Goal: Information Seeking & Learning: Find contact information

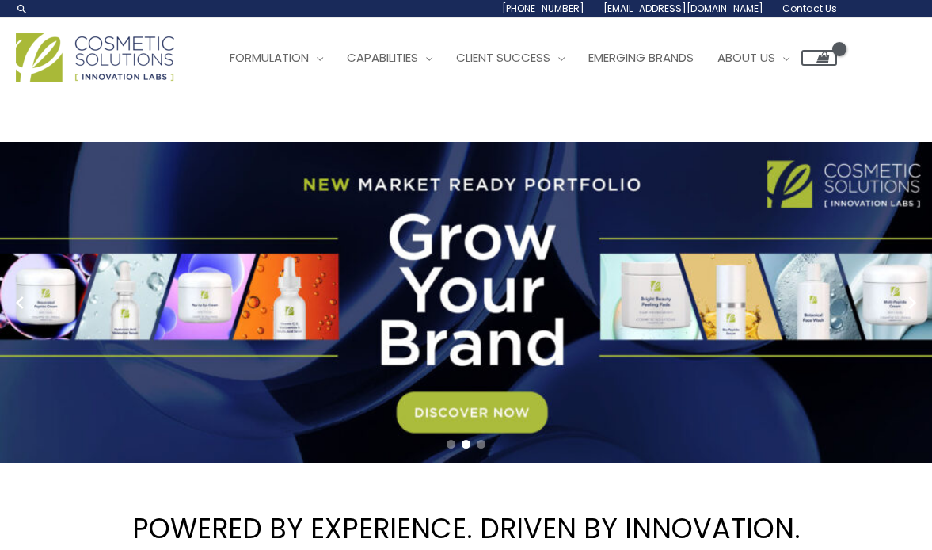
click at [808, 8] on span "Contact Us" at bounding box center [809, 8] width 55 height 13
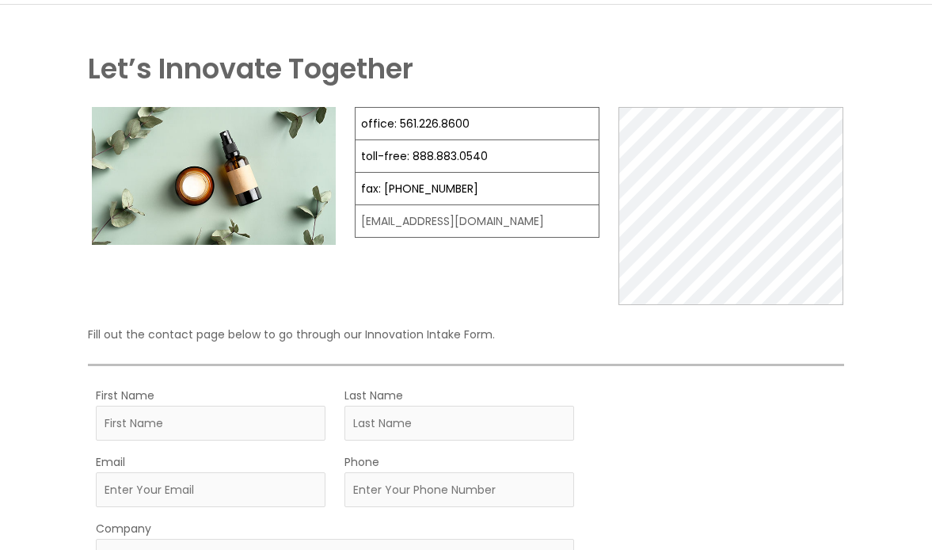
scroll to position [124, 0]
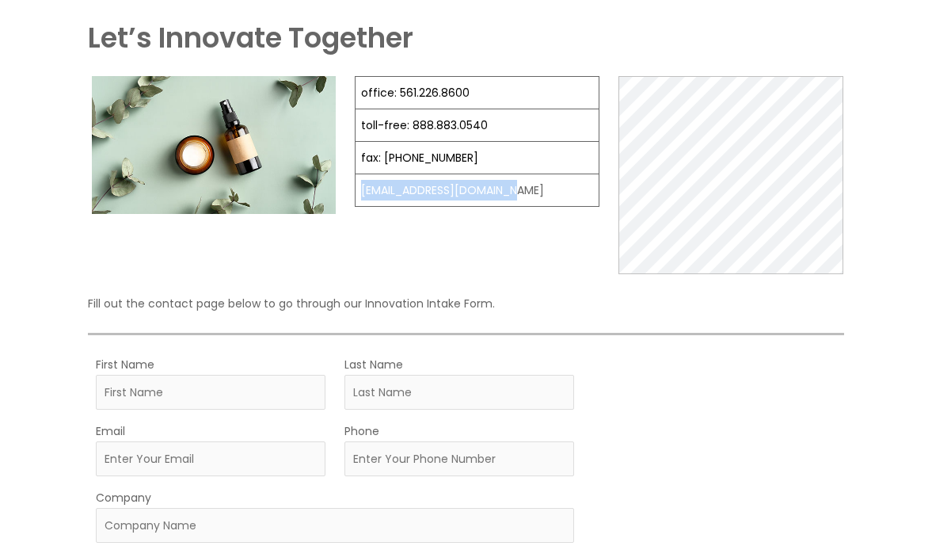
drag, startPoint x: 512, startPoint y: 196, endPoint x: 359, endPoint y: 188, distance: 153.0
click at [359, 188] on td "[EMAIL_ADDRESS][DOMAIN_NAME]" at bounding box center [477, 190] width 243 height 32
click at [462, 196] on td "[EMAIL_ADDRESS][DOMAIN_NAME]" at bounding box center [477, 190] width 243 height 32
click at [494, 192] on td "[EMAIL_ADDRESS][DOMAIN_NAME]" at bounding box center [477, 190] width 243 height 32
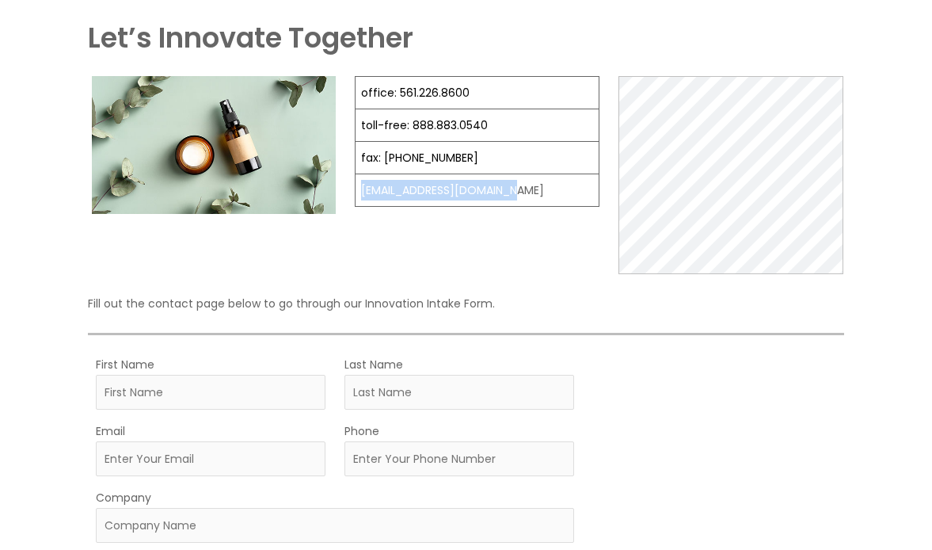
drag, startPoint x: 533, startPoint y: 193, endPoint x: 358, endPoint y: 191, distance: 175.0
click at [358, 191] on td "[EMAIL_ADDRESS][DOMAIN_NAME]" at bounding box center [477, 190] width 243 height 32
copy td "[EMAIL_ADDRESS][DOMAIN_NAME]"
